Goal: Information Seeking & Learning: Learn about a topic

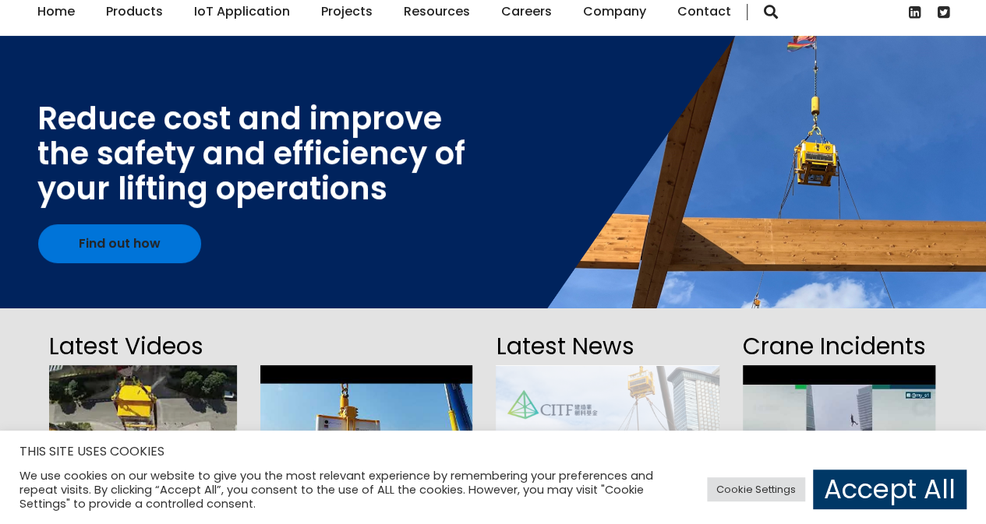
scroll to position [129, 0]
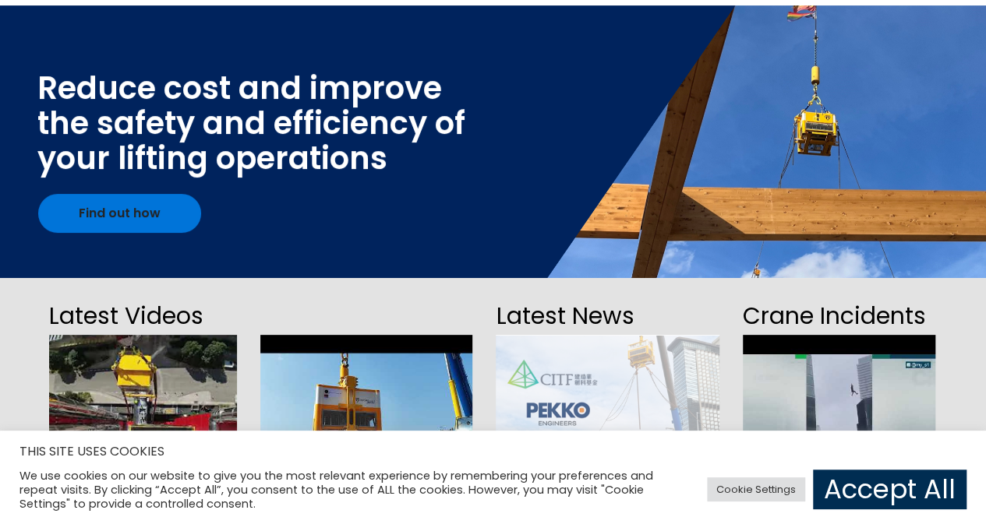
click at [868, 498] on link "Accept All" at bounding box center [889, 490] width 153 height 40
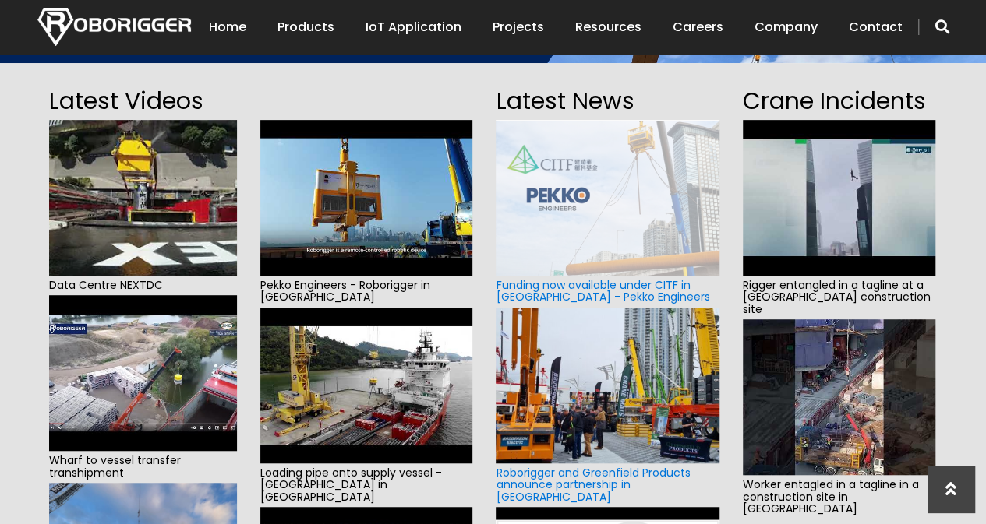
scroll to position [337, 0]
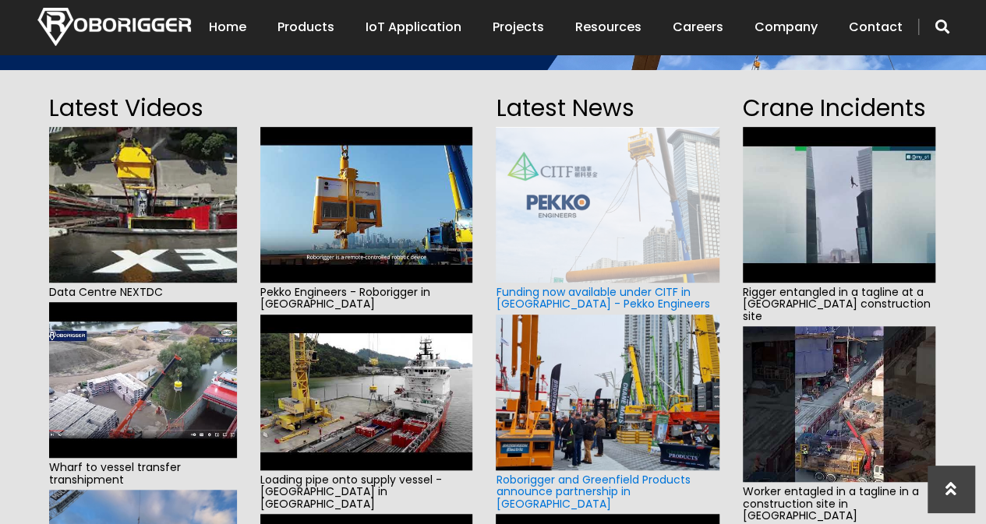
click at [803, 245] on img at bounding box center [839, 205] width 192 height 156
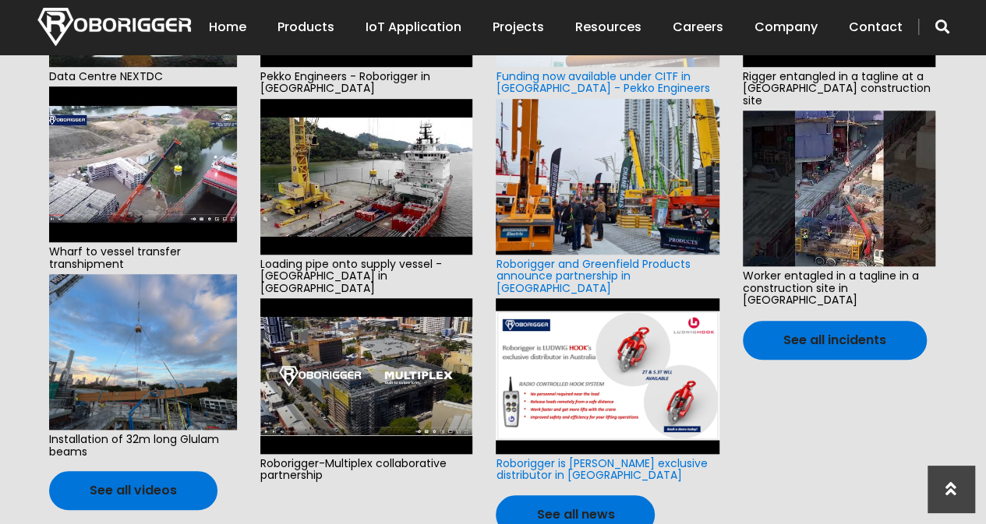
scroll to position [549, 0]
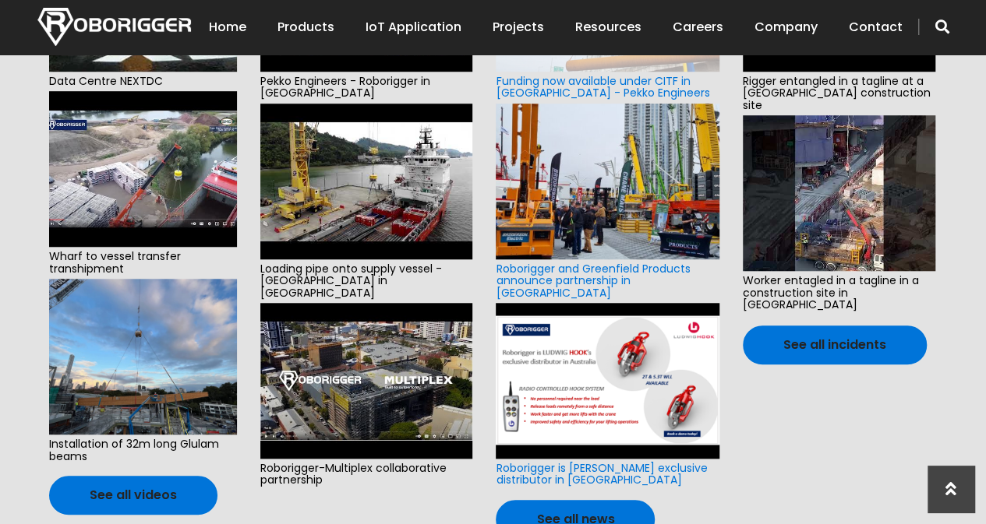
click at [370, 148] on img at bounding box center [366, 182] width 213 height 156
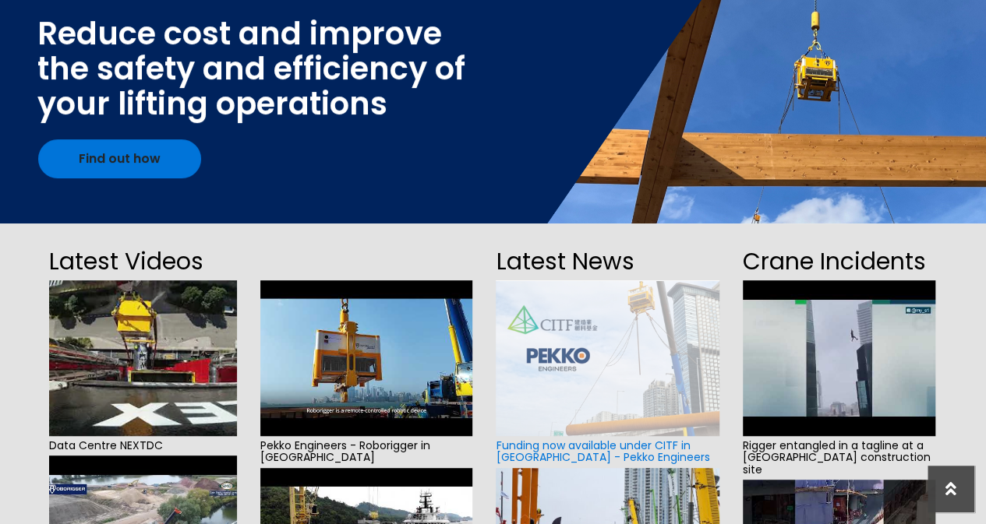
scroll to position [0, 0]
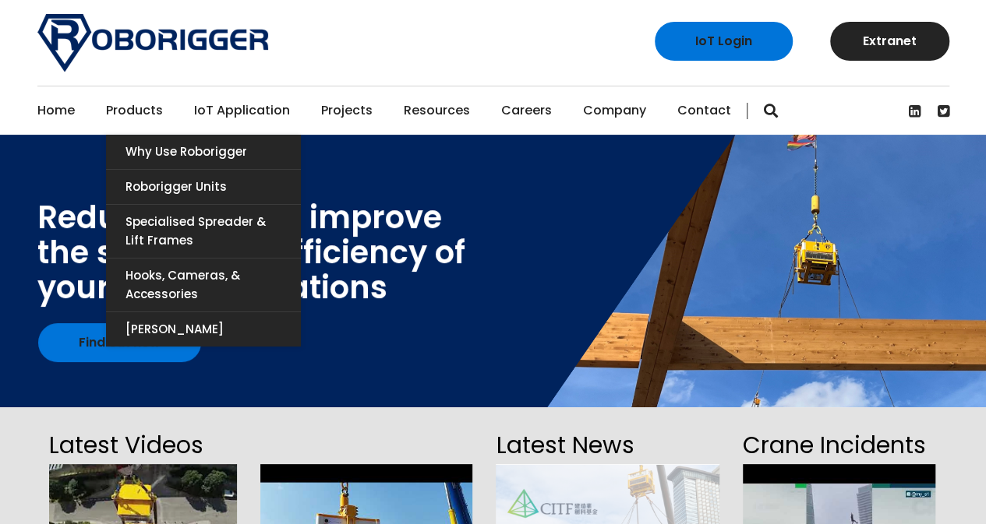
click at [134, 113] on link "Products" at bounding box center [134, 110] width 57 height 48
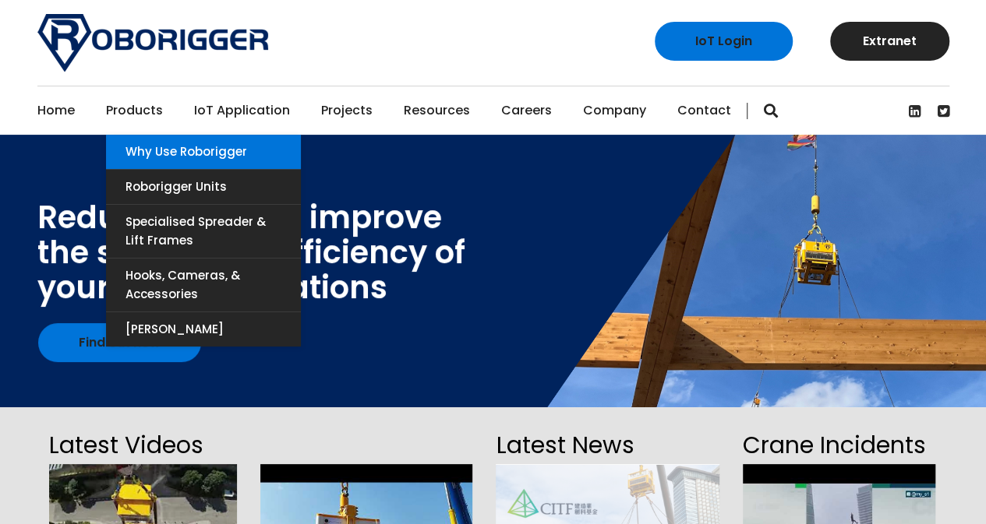
click at [217, 143] on link "Why use Roborigger" at bounding box center [203, 152] width 195 height 34
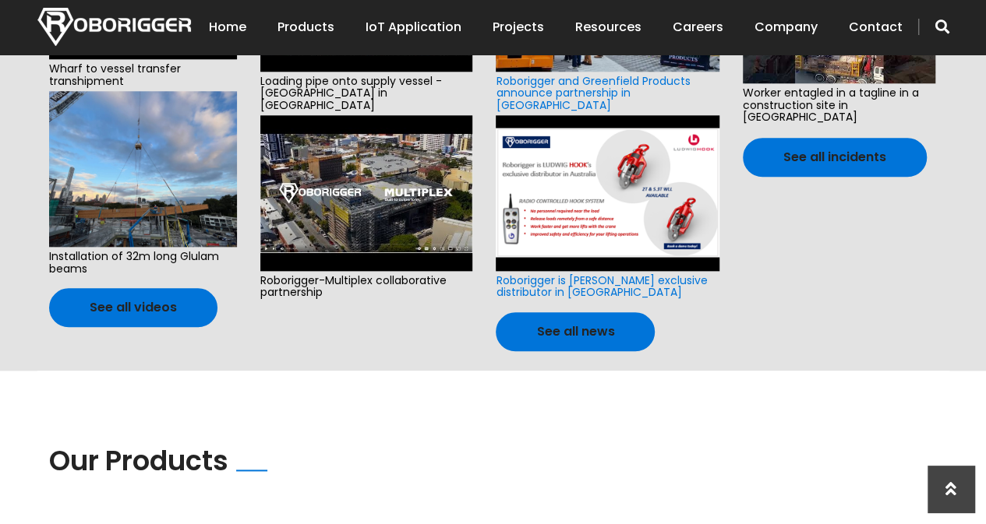
scroll to position [740, 0]
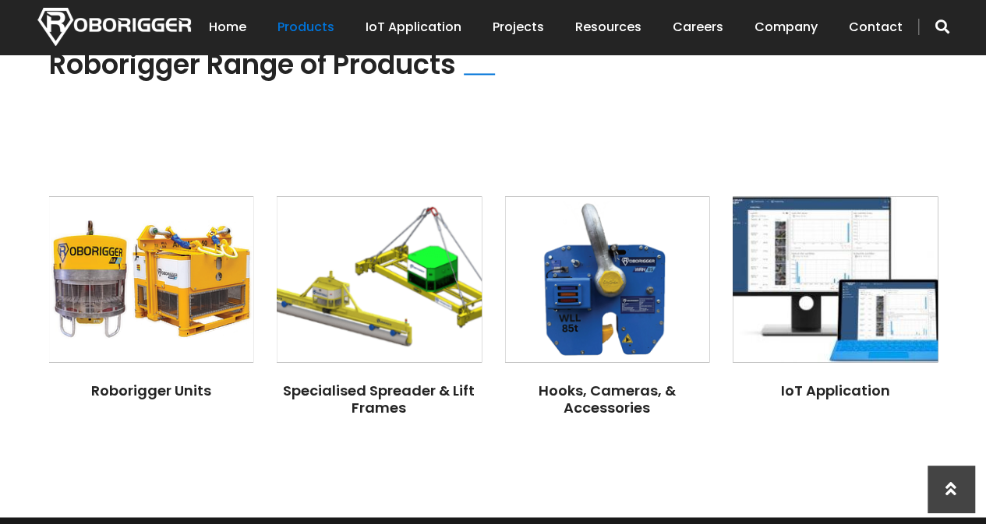
scroll to position [1208, 0]
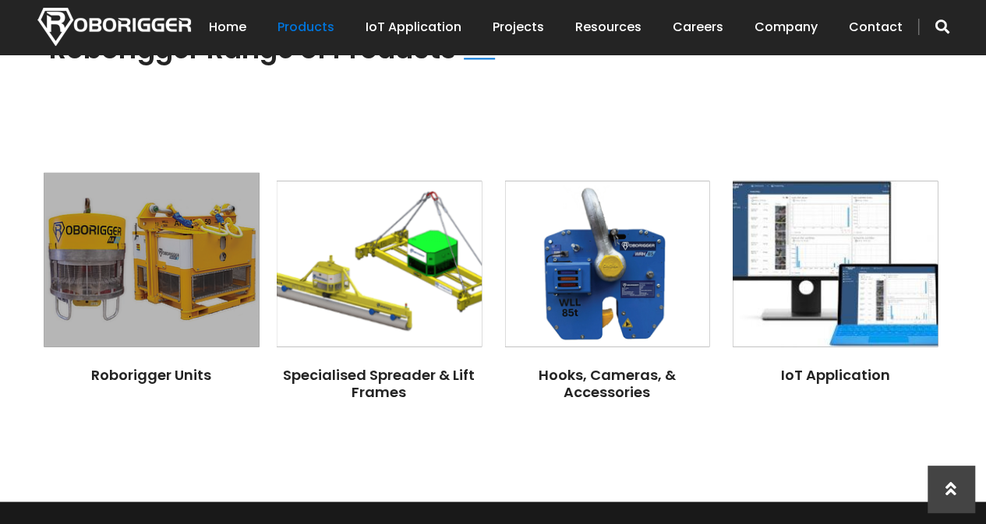
click at [133, 191] on img at bounding box center [151, 260] width 215 height 175
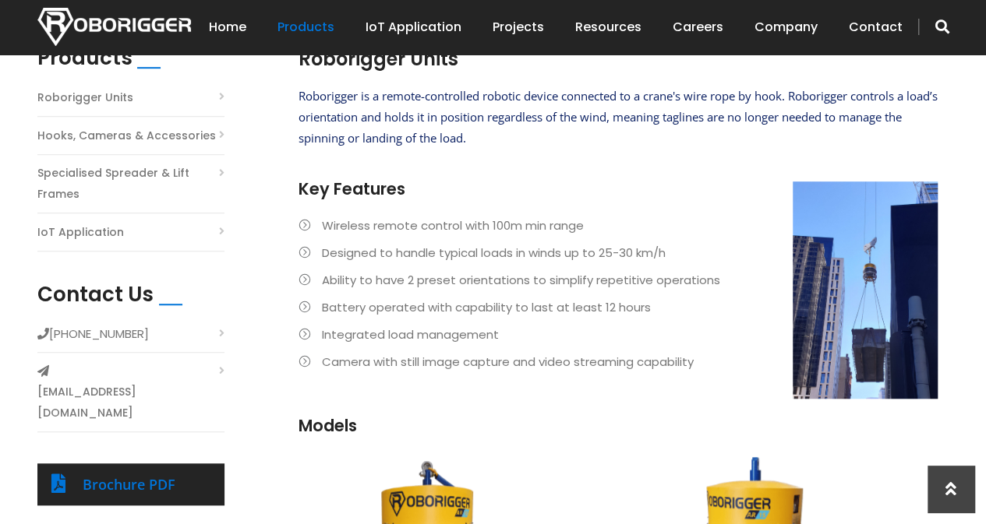
scroll to position [458, 0]
